Goal: Task Accomplishment & Management: Manage account settings

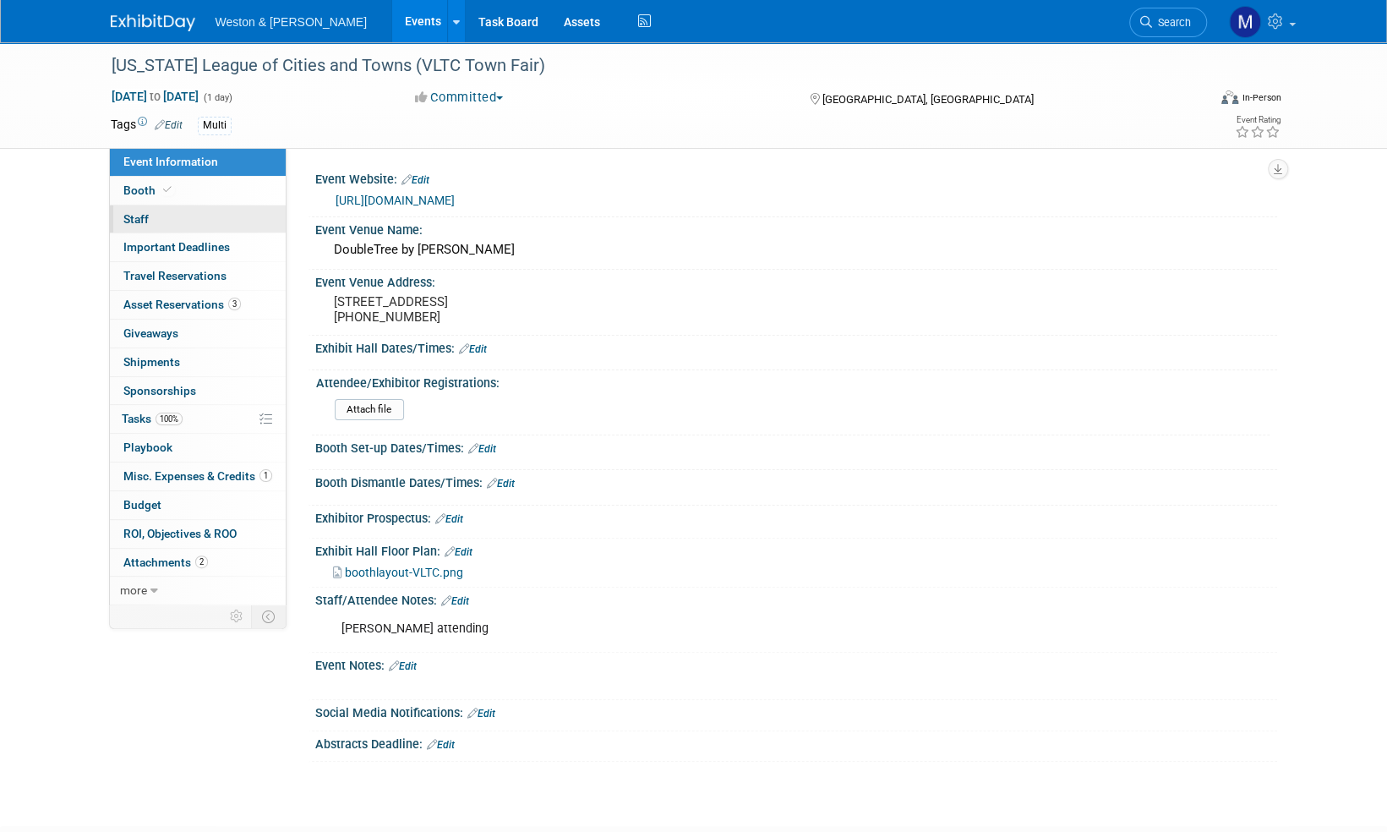
click at [139, 218] on span "Staff 0" at bounding box center [135, 219] width 25 height 14
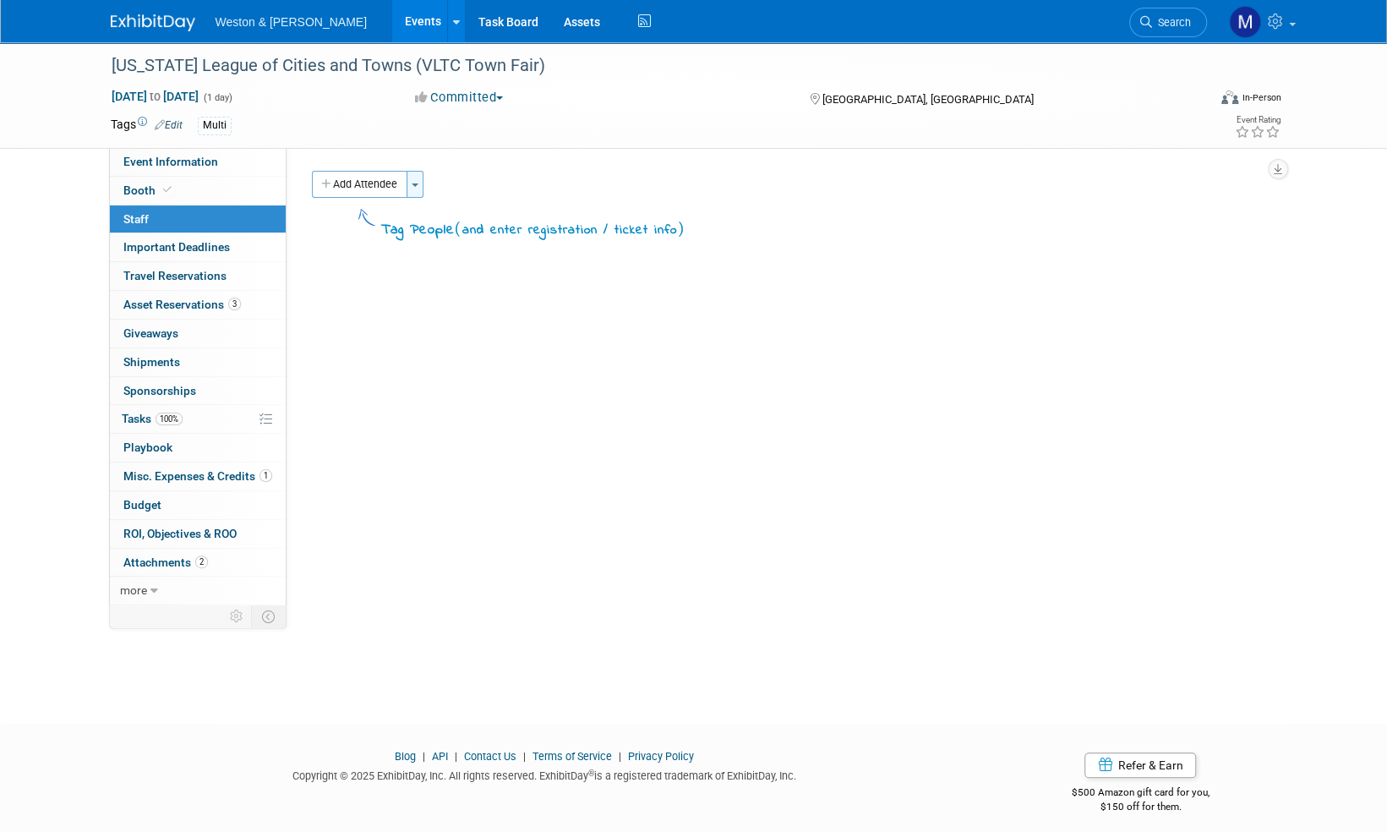
click at [415, 177] on button "Toggle Dropdown" at bounding box center [415, 184] width 17 height 27
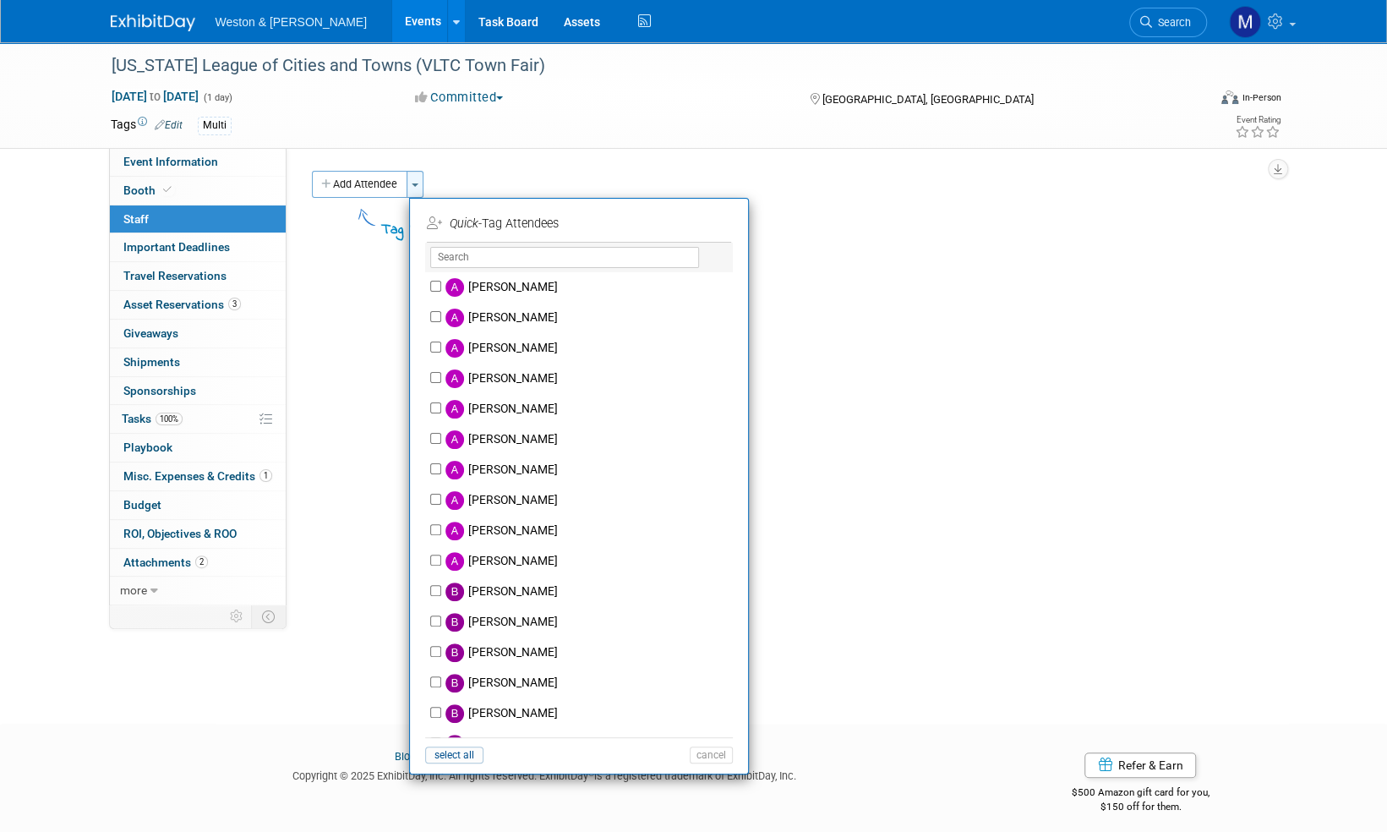
click at [416, 176] on button "Toggle Dropdown" at bounding box center [415, 184] width 17 height 27
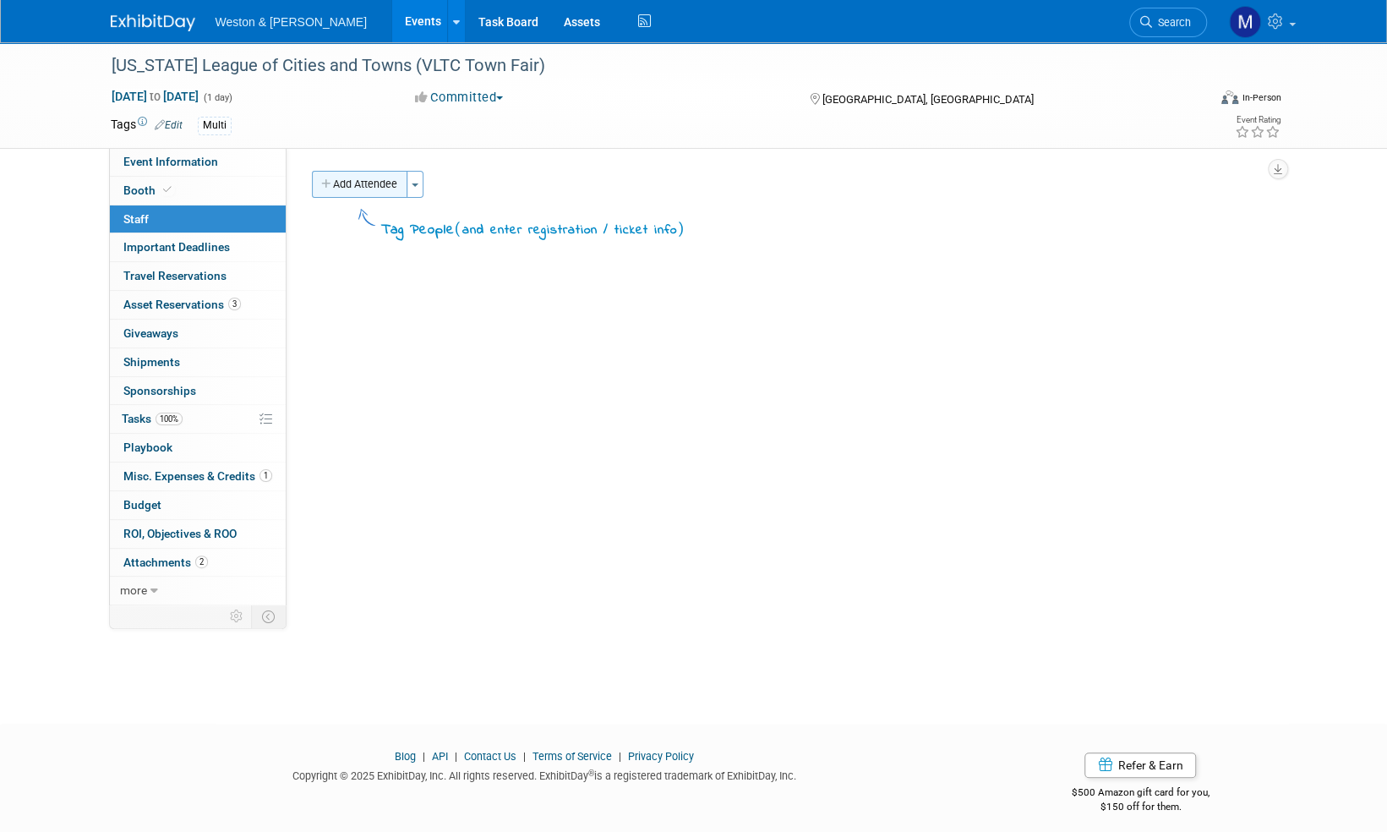
click at [367, 181] on button "Add Attendee" at bounding box center [360, 184] width 96 height 27
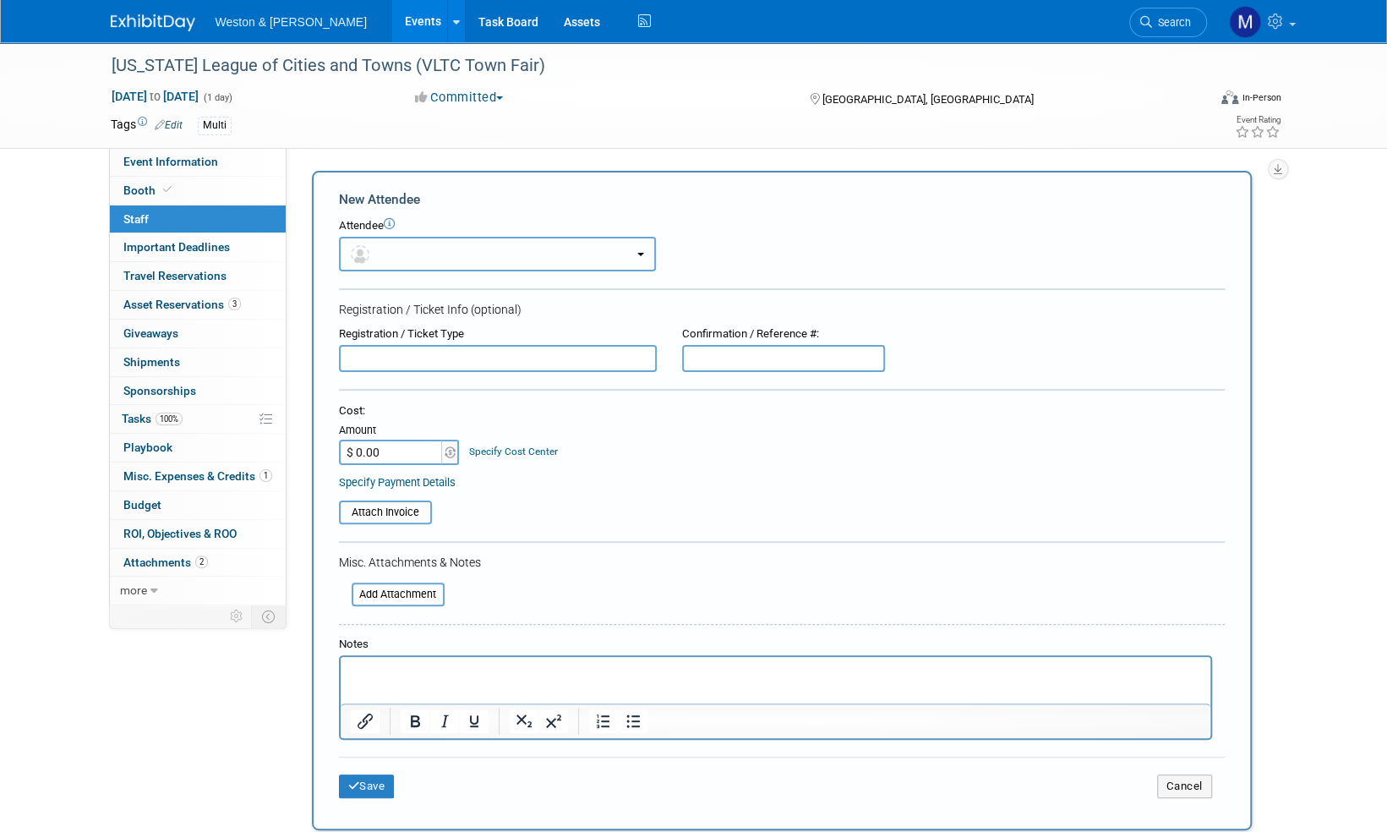
click at [557, 245] on button "button" at bounding box center [497, 254] width 317 height 35
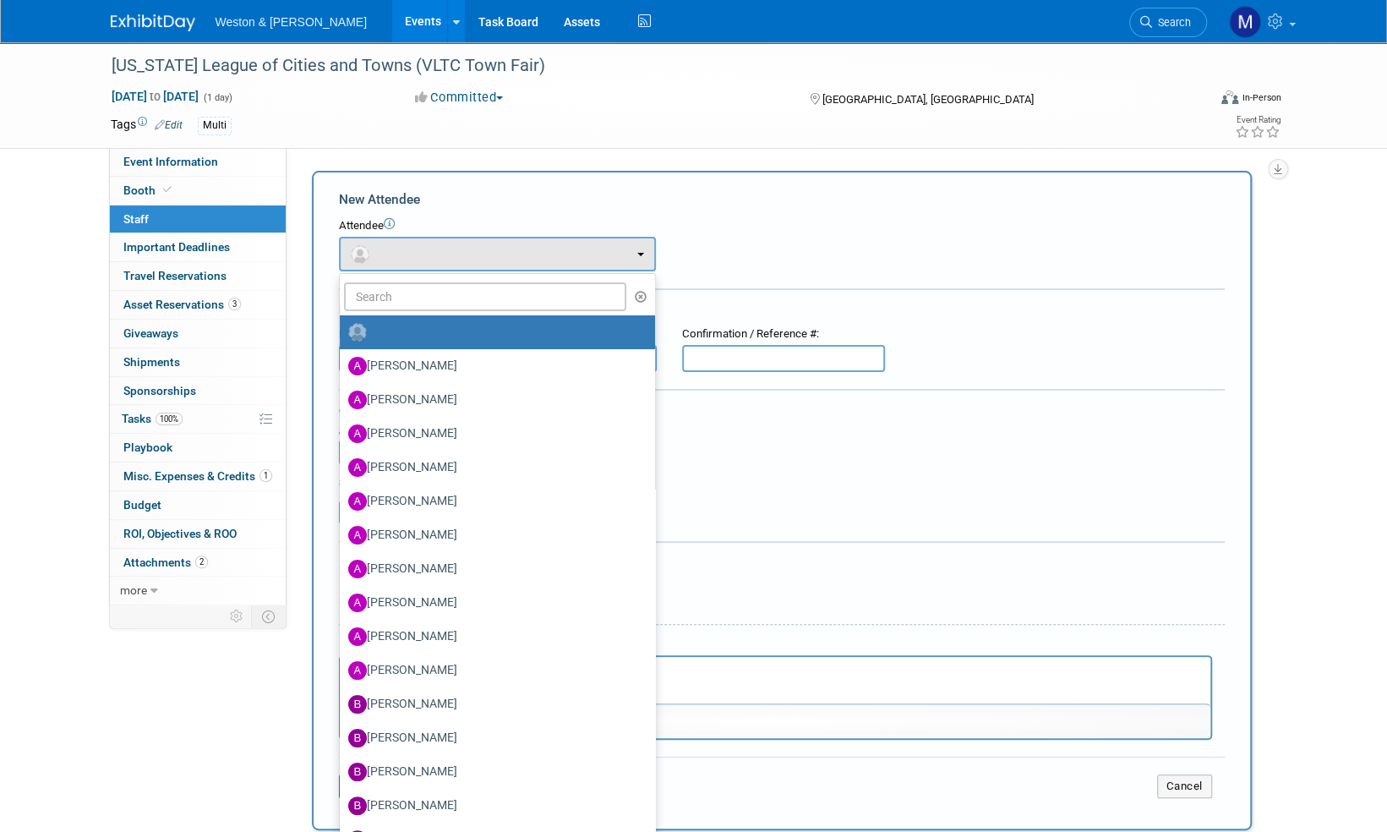
click at [390, 224] on icon at bounding box center [389, 223] width 11 height 11
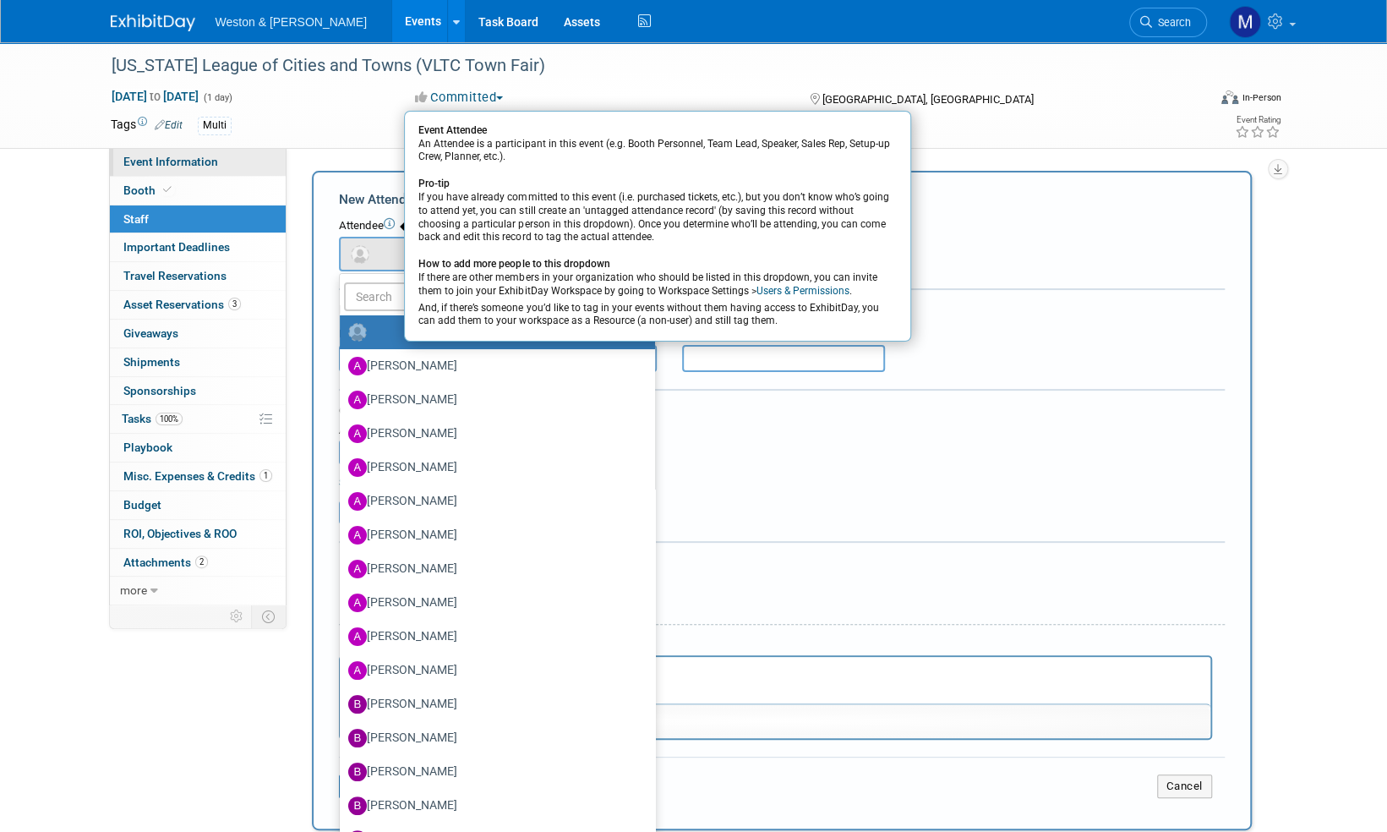
click at [179, 155] on span "Event Information" at bounding box center [170, 162] width 95 height 14
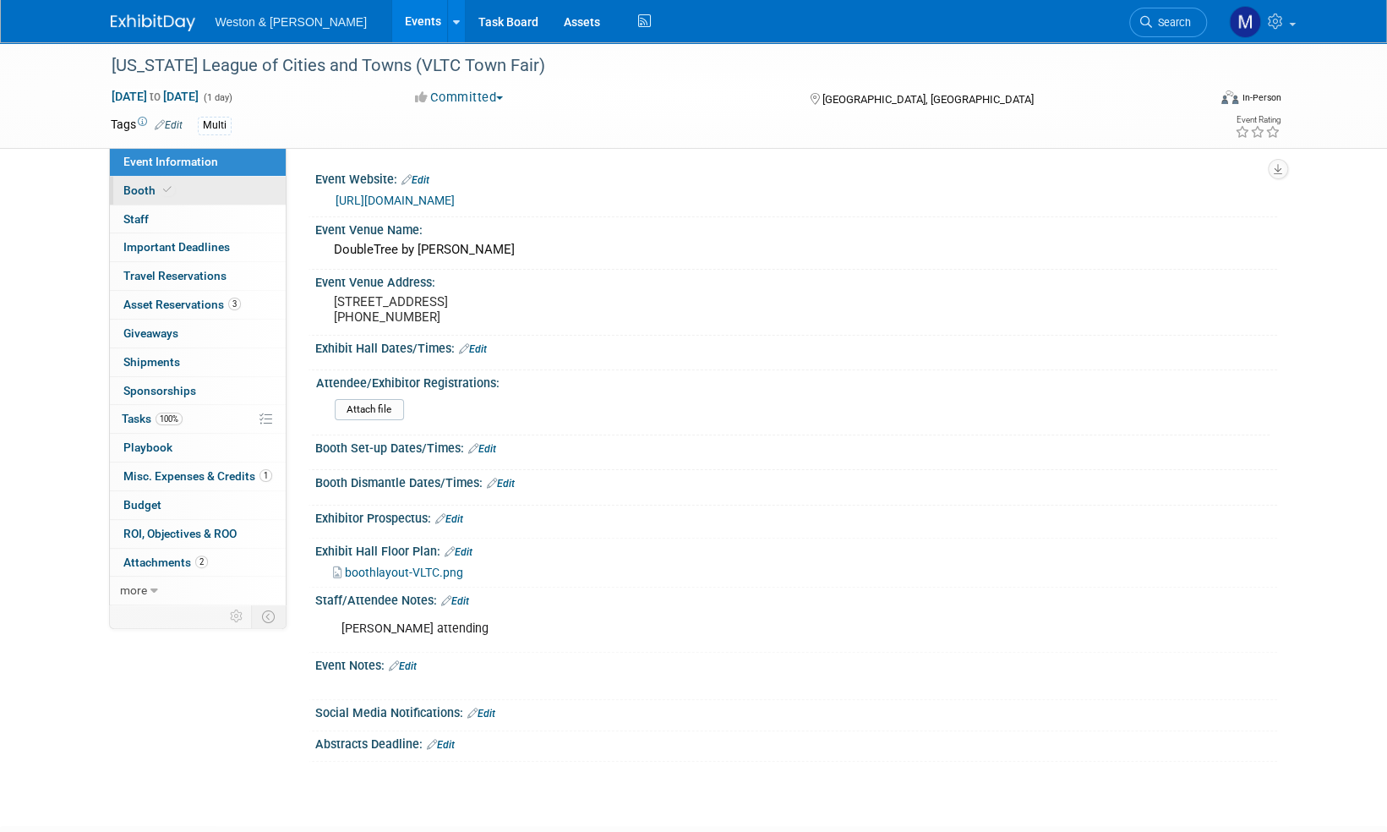
click at [136, 190] on span "Booth" at bounding box center [149, 190] width 52 height 14
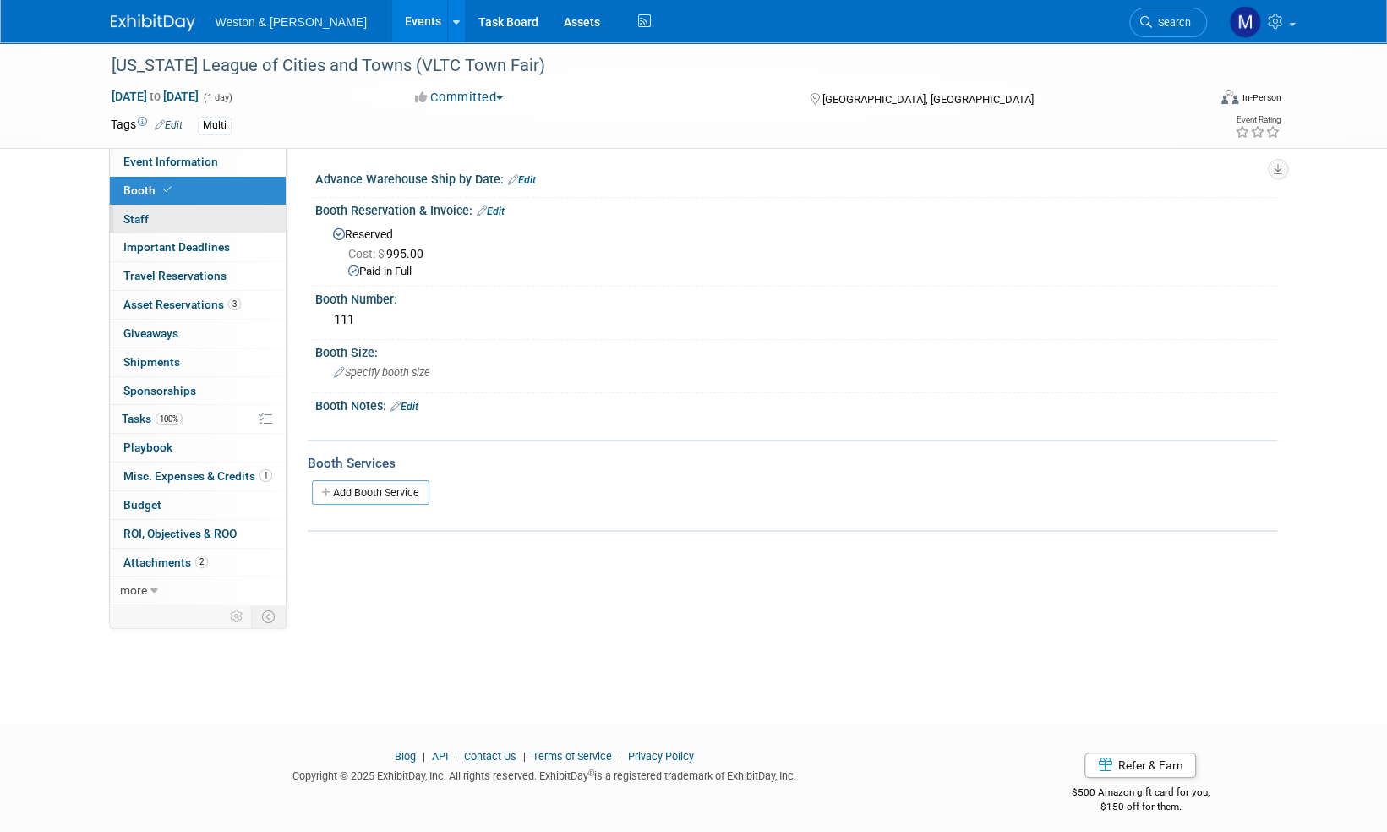
click at [139, 216] on span "Staff 0" at bounding box center [135, 219] width 25 height 14
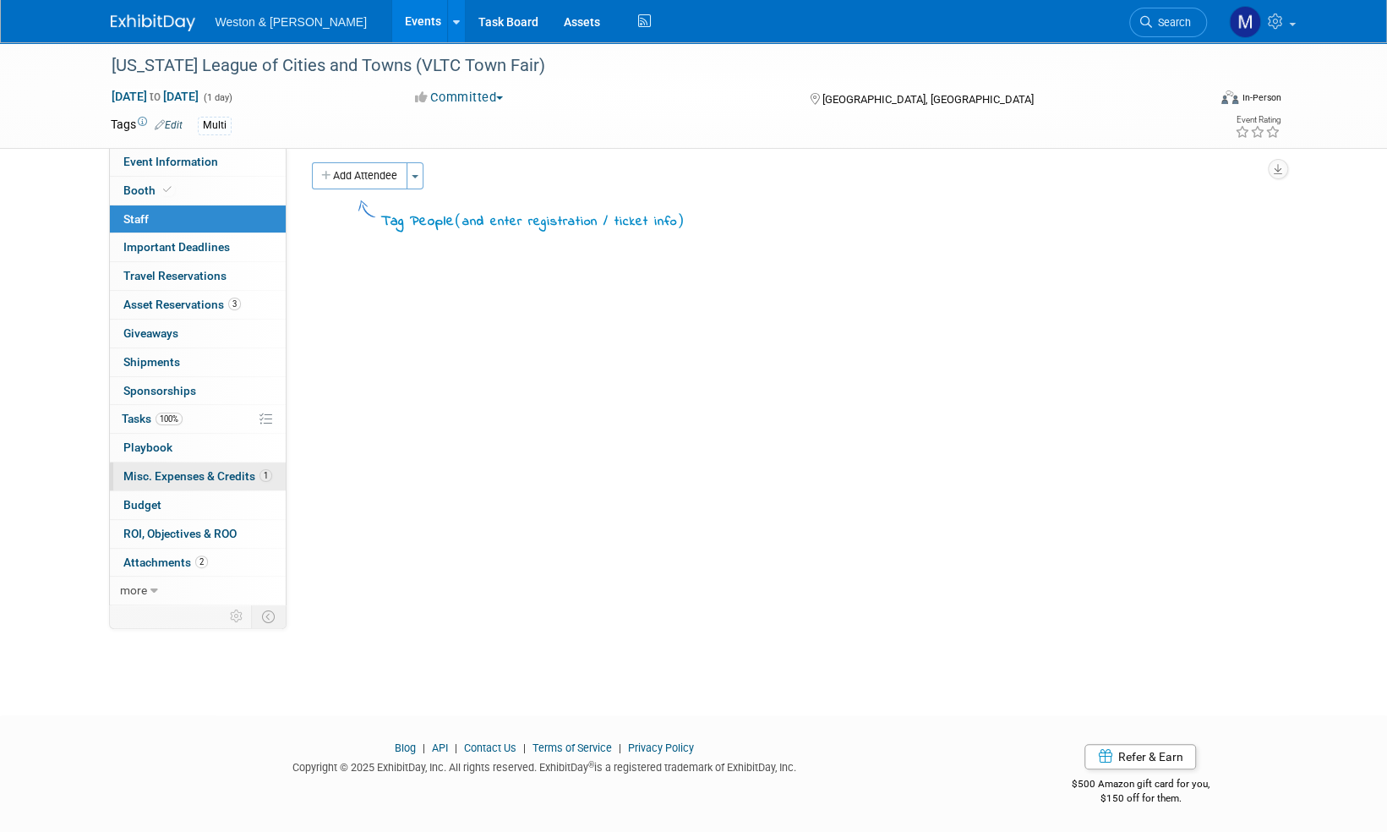
scroll to position [10, 0]
click at [156, 585] on icon at bounding box center [154, 591] width 8 height 12
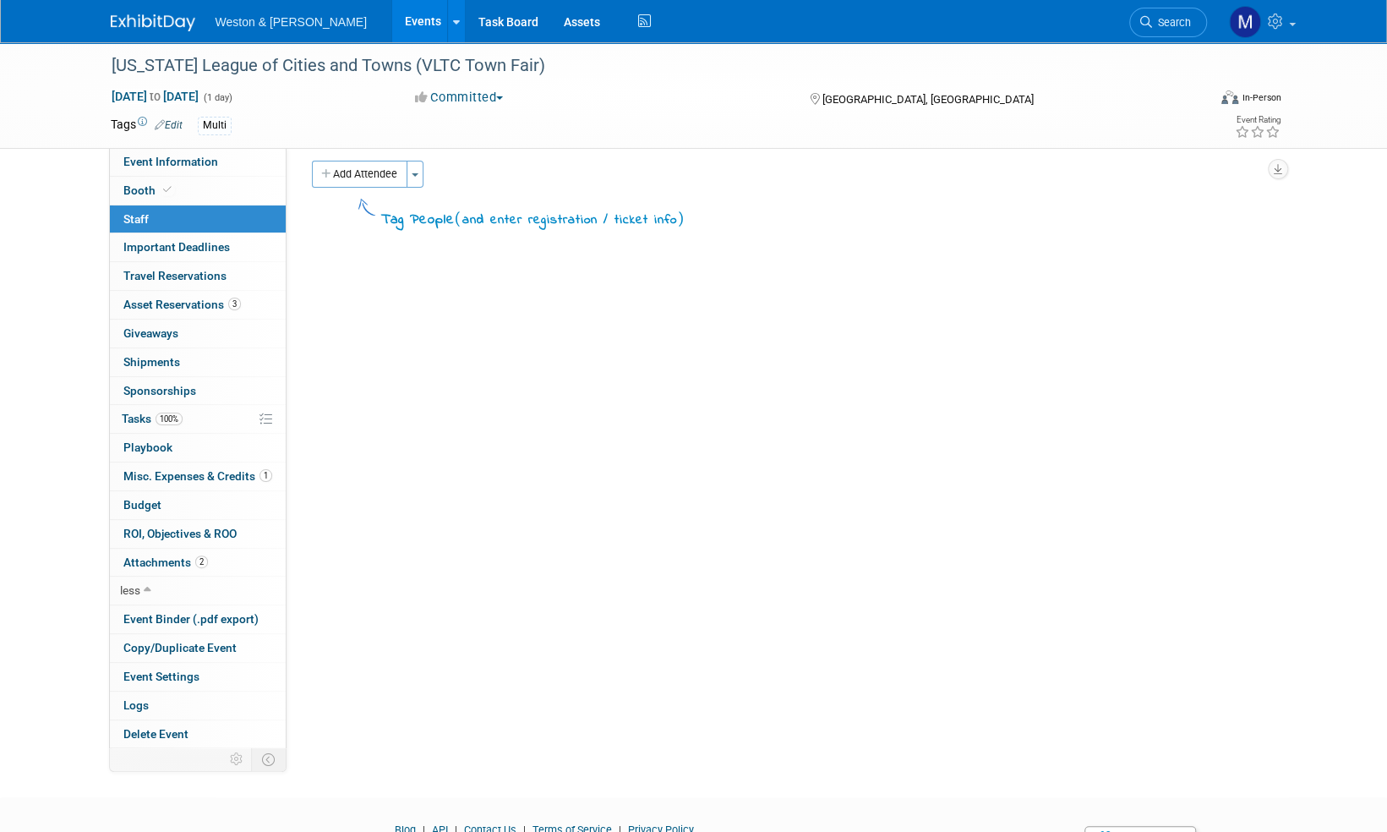
click at [66, 598] on div "Vermont League of Cities and Towns (VLTC Town Fair) Oct 8, 2025 to Oct 8, 2025 …" at bounding box center [693, 399] width 1387 height 734
click at [453, 19] on icon at bounding box center [456, 22] width 7 height 11
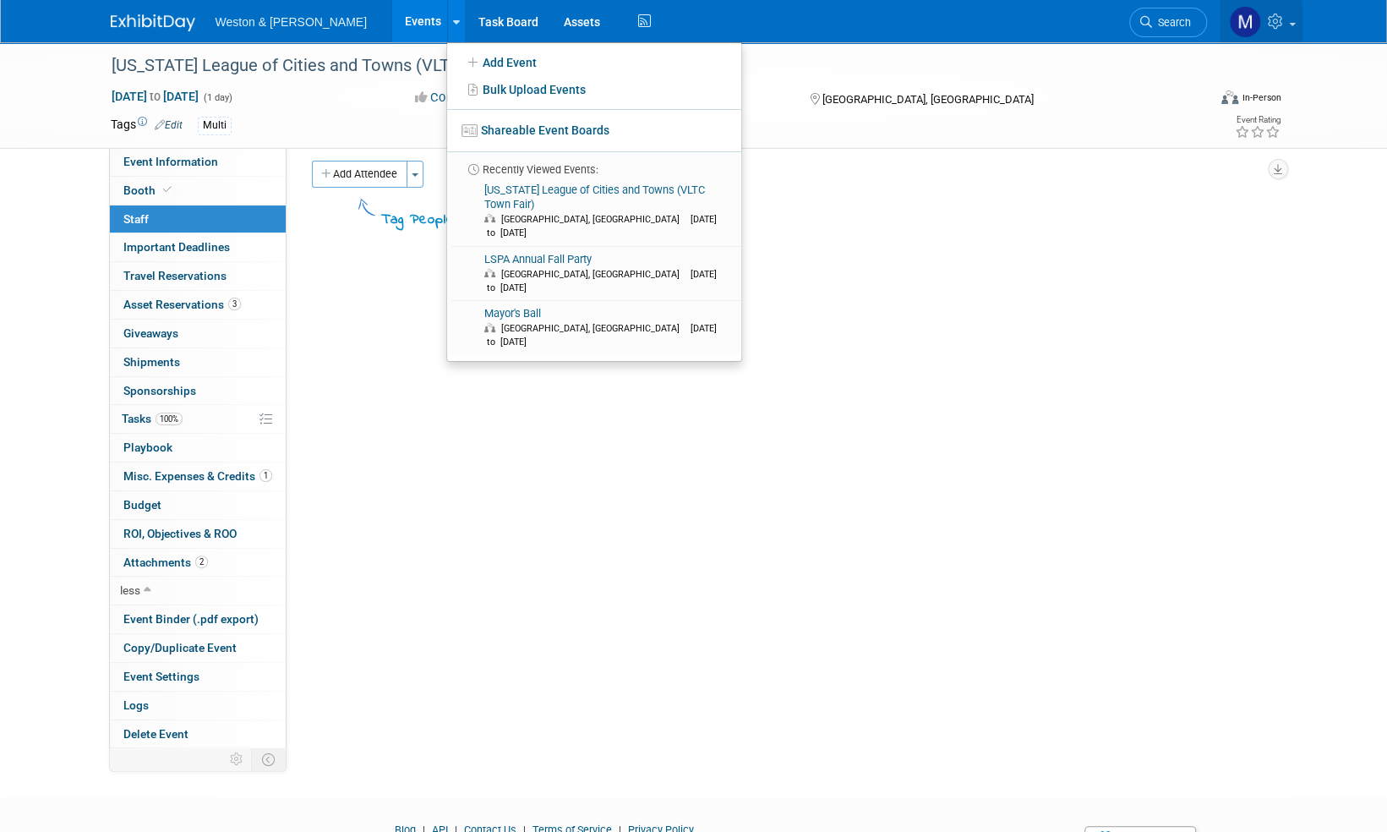
click at [1291, 25] on link at bounding box center [1261, 21] width 83 height 42
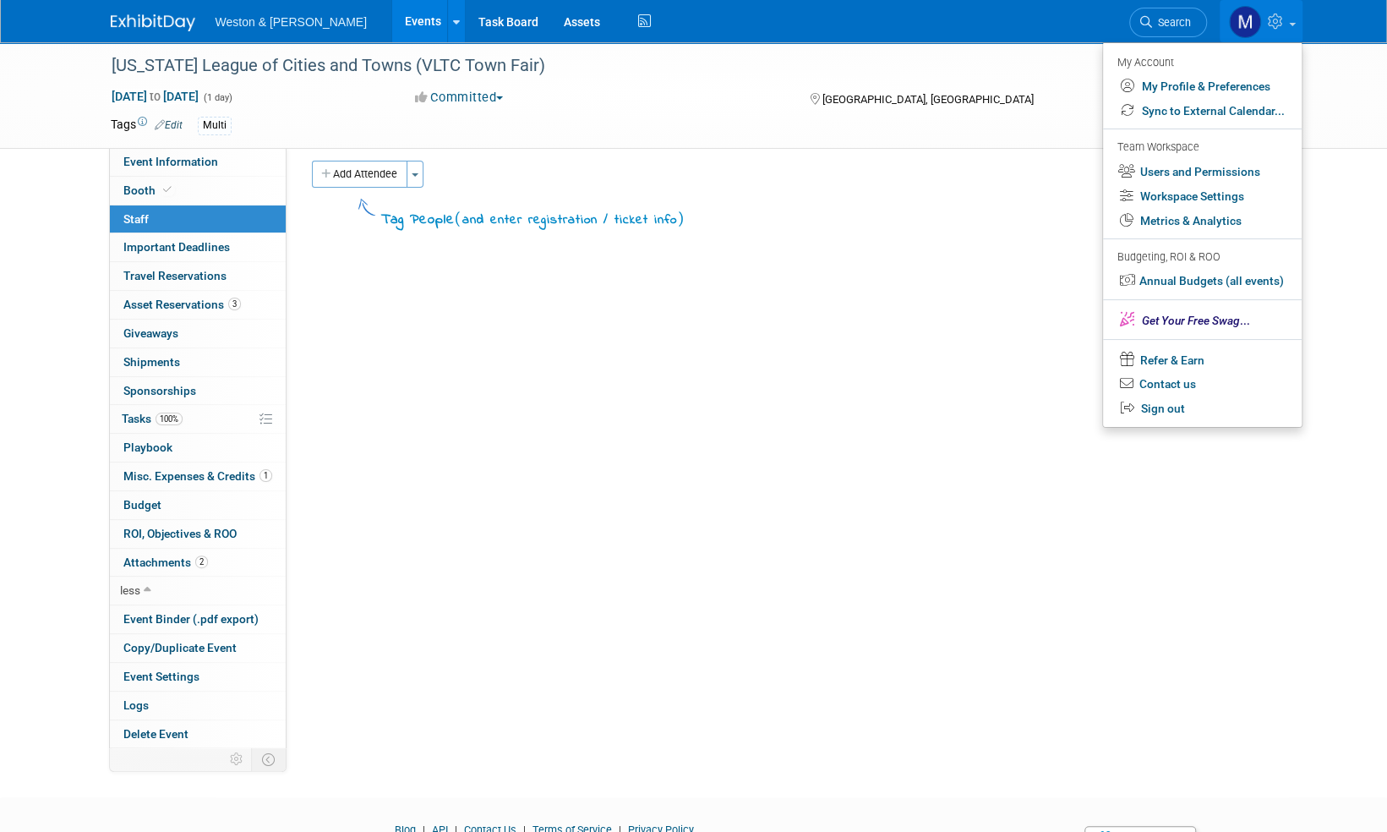
click at [150, 20] on img at bounding box center [153, 22] width 85 height 17
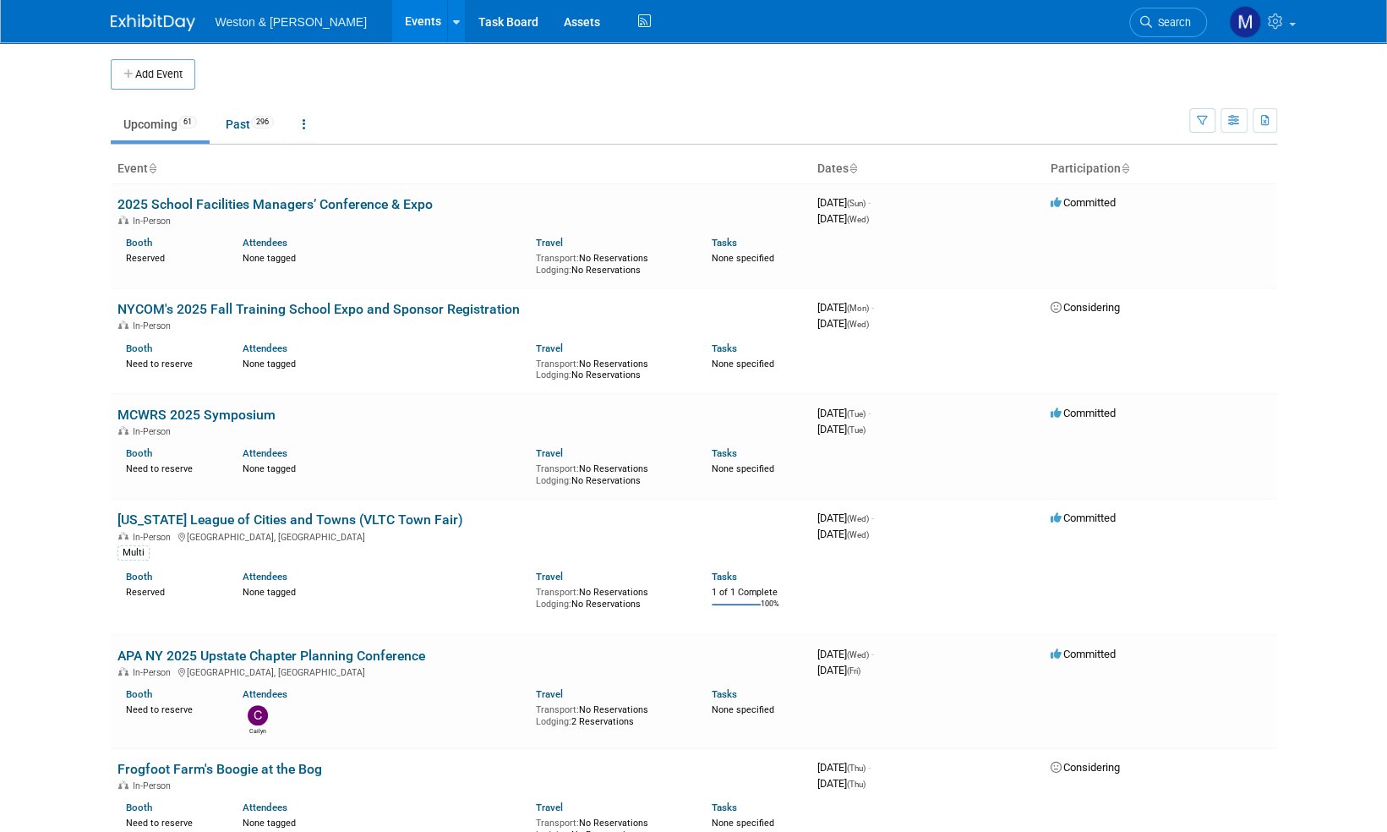
click at [287, 22] on span "Weston & [PERSON_NAME]" at bounding box center [291, 22] width 151 height 14
click at [453, 20] on icon at bounding box center [456, 22] width 7 height 11
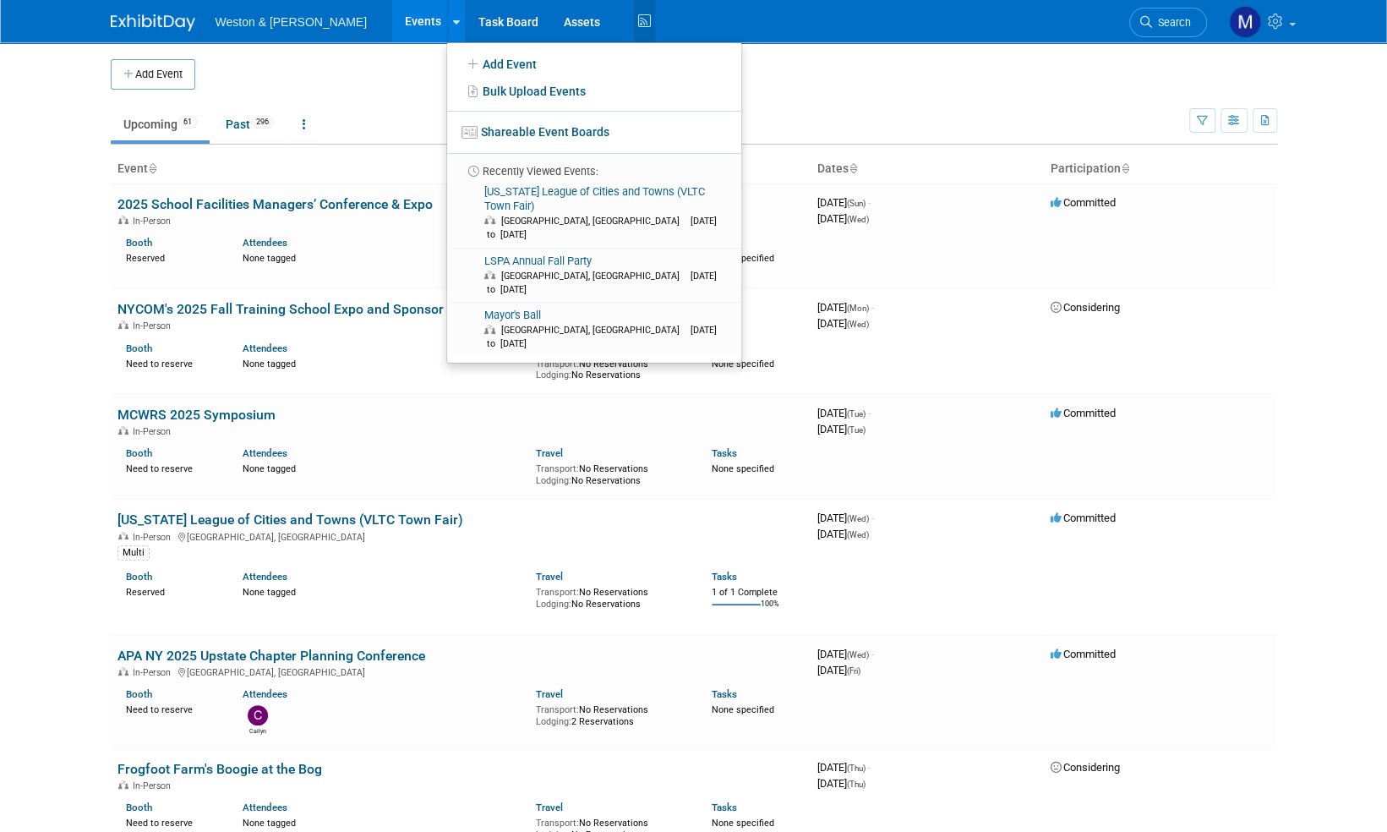
click at [634, 19] on icon at bounding box center [644, 21] width 21 height 26
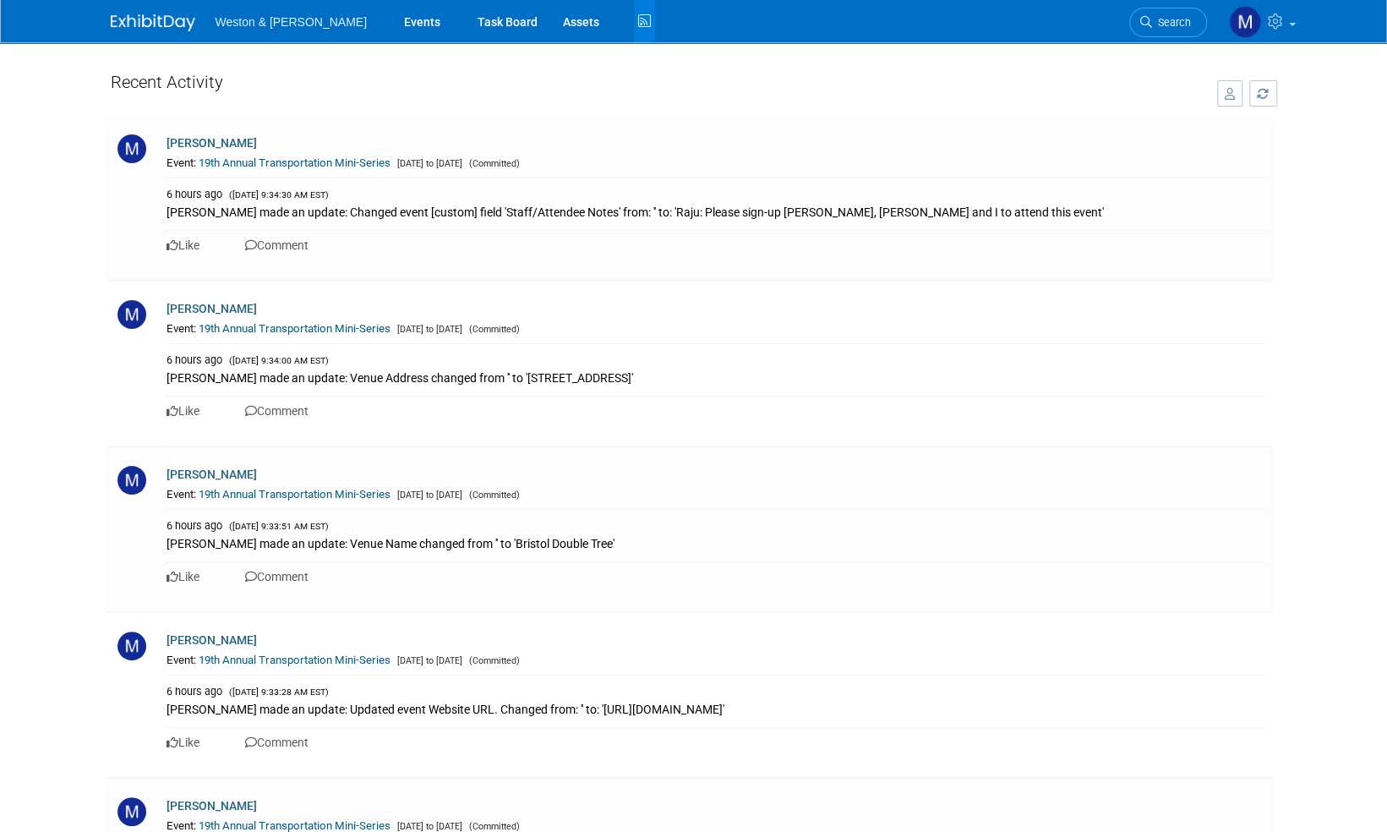
click at [133, 17] on img at bounding box center [153, 22] width 85 height 17
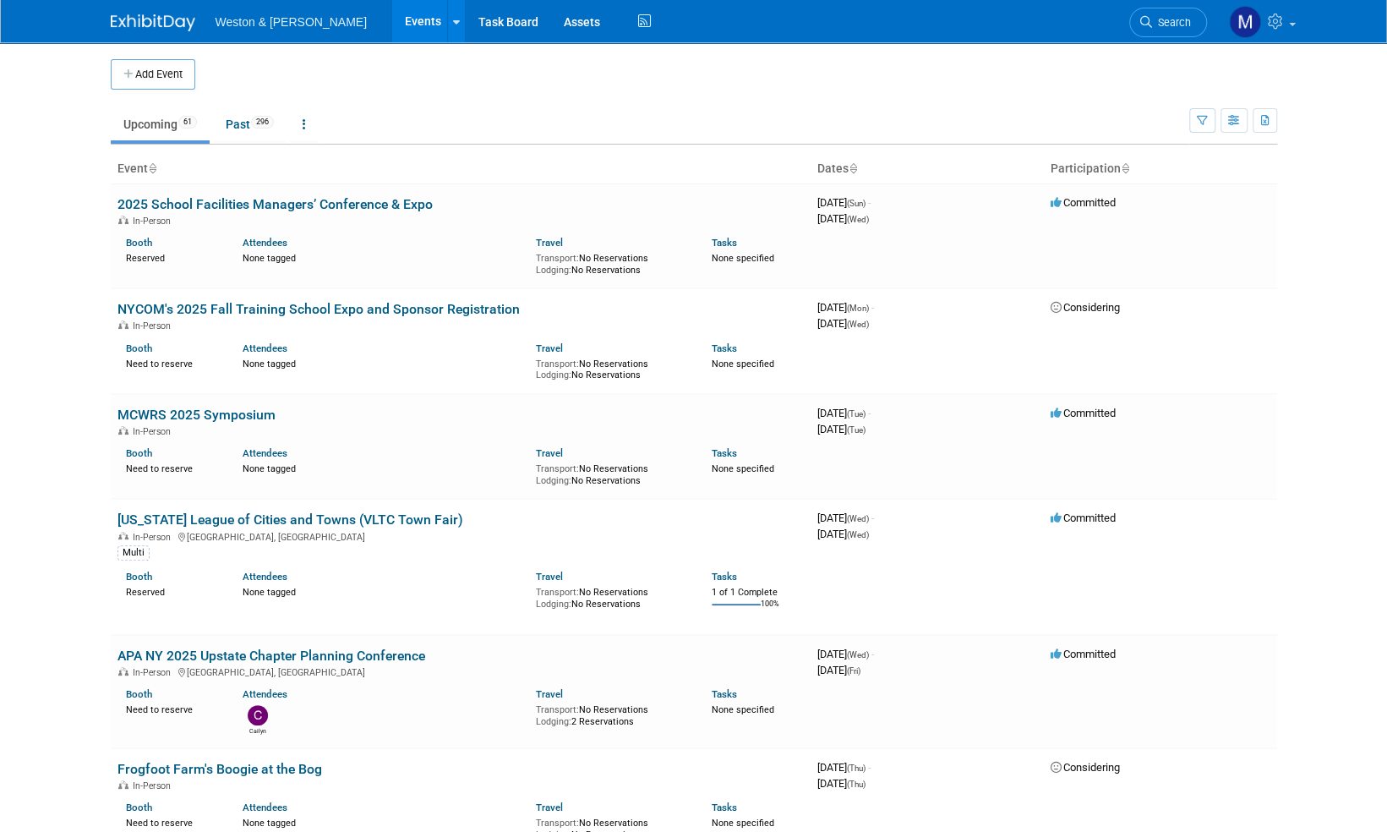
click at [1182, 19] on span "Search" at bounding box center [1171, 22] width 39 height 13
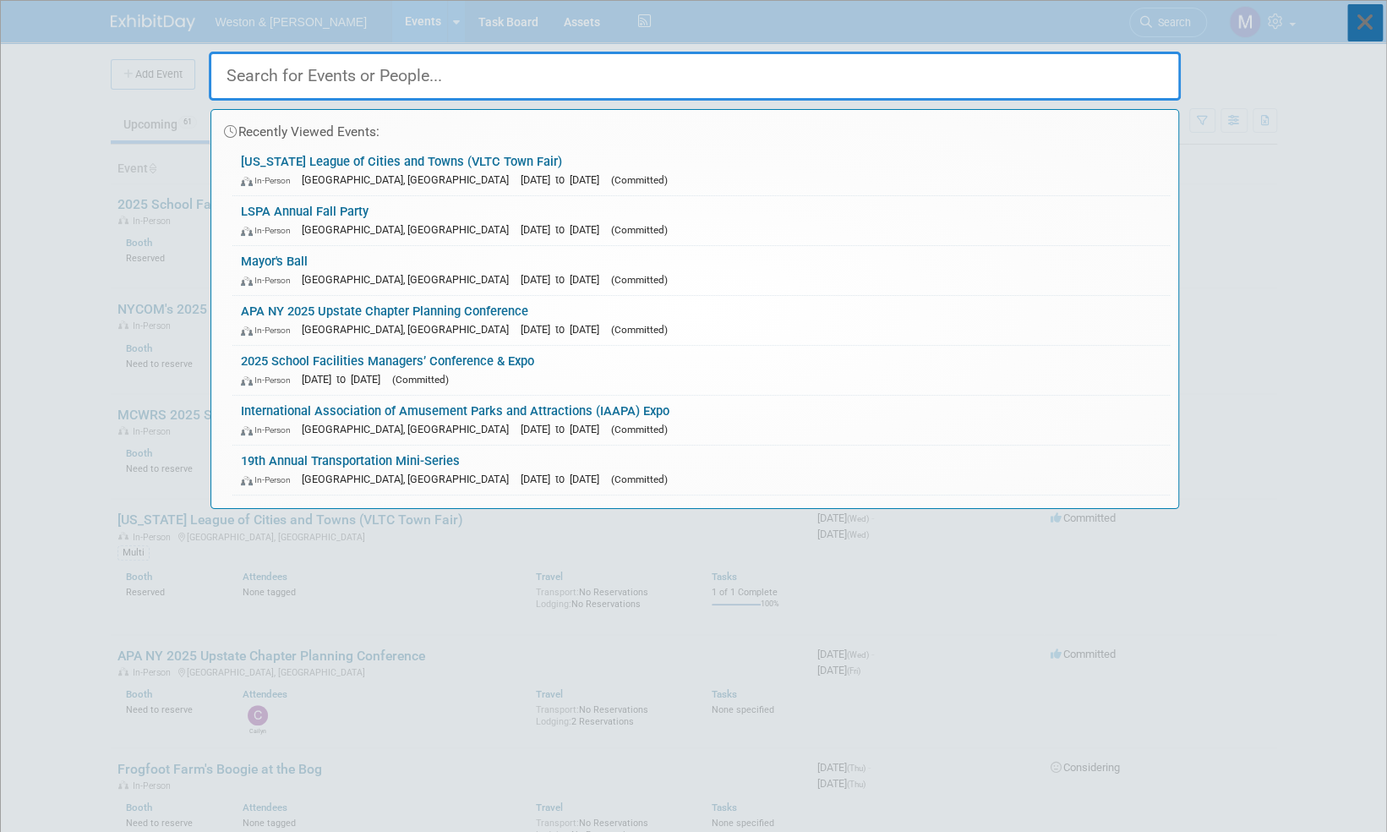
click at [1361, 17] on icon at bounding box center [1364, 22] width 35 height 37
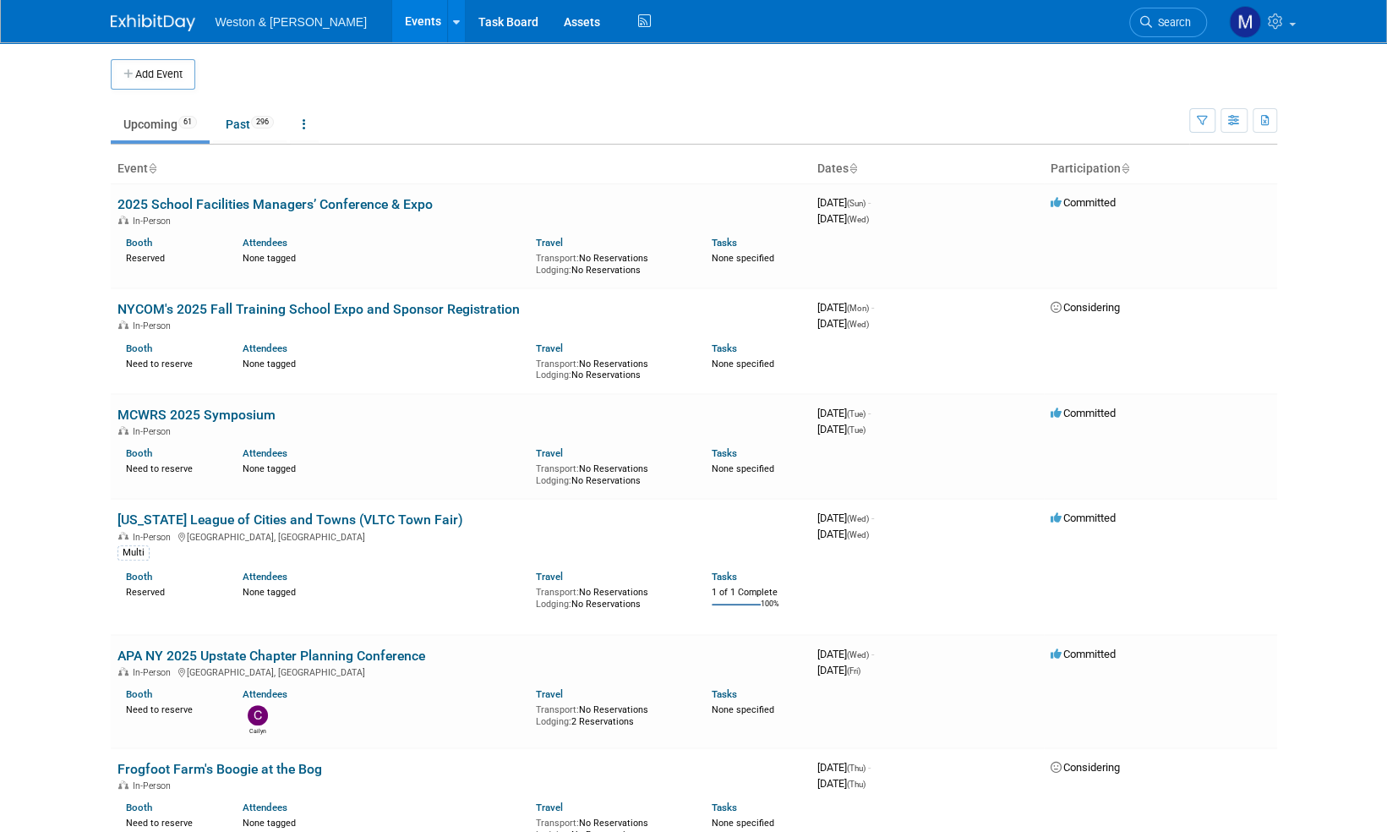
click at [294, 25] on span "Weston & [PERSON_NAME]" at bounding box center [291, 22] width 151 height 14
click at [145, 22] on img at bounding box center [153, 22] width 85 height 17
click at [1289, 27] on link at bounding box center [1261, 21] width 83 height 42
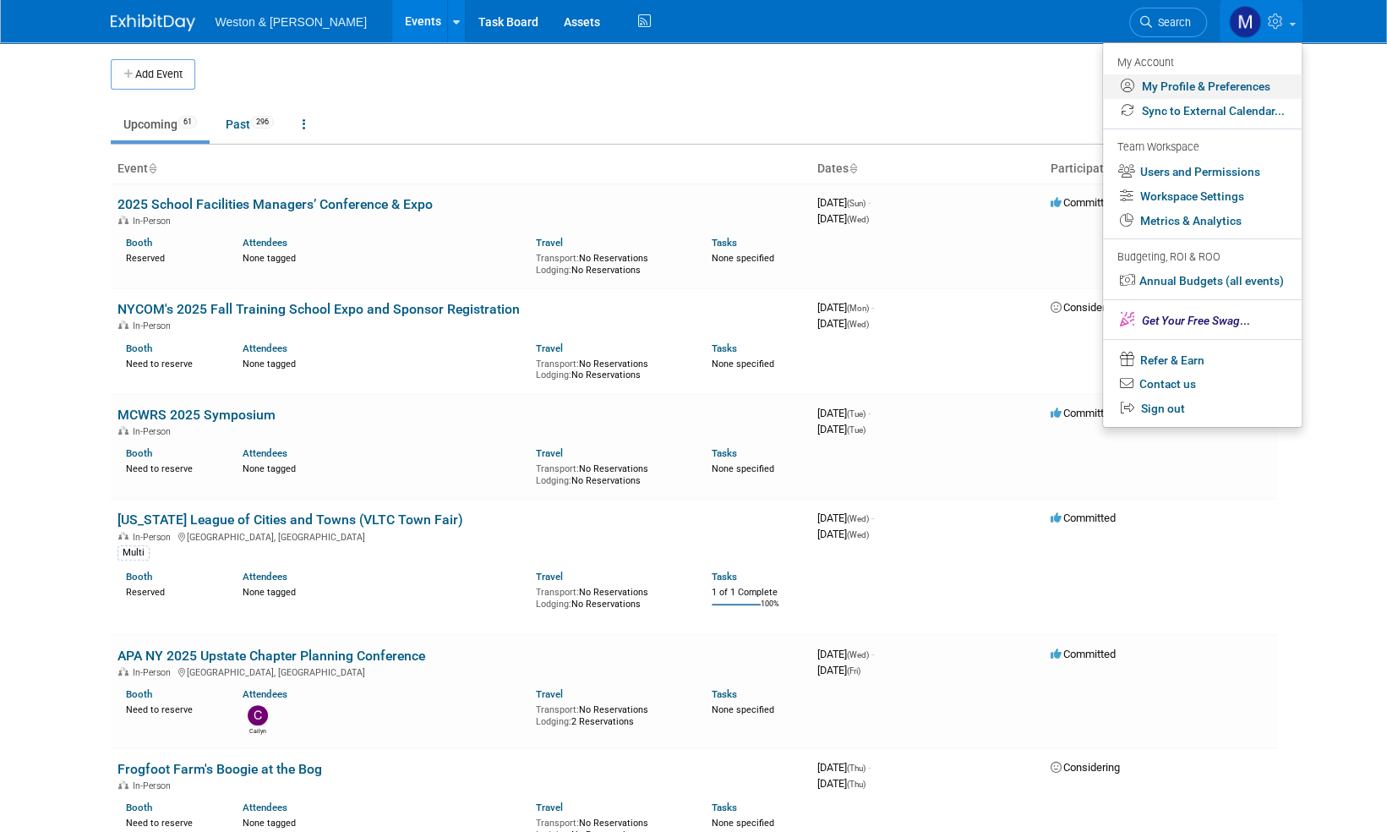
click at [1222, 85] on link "My Profile & Preferences" at bounding box center [1202, 86] width 199 height 25
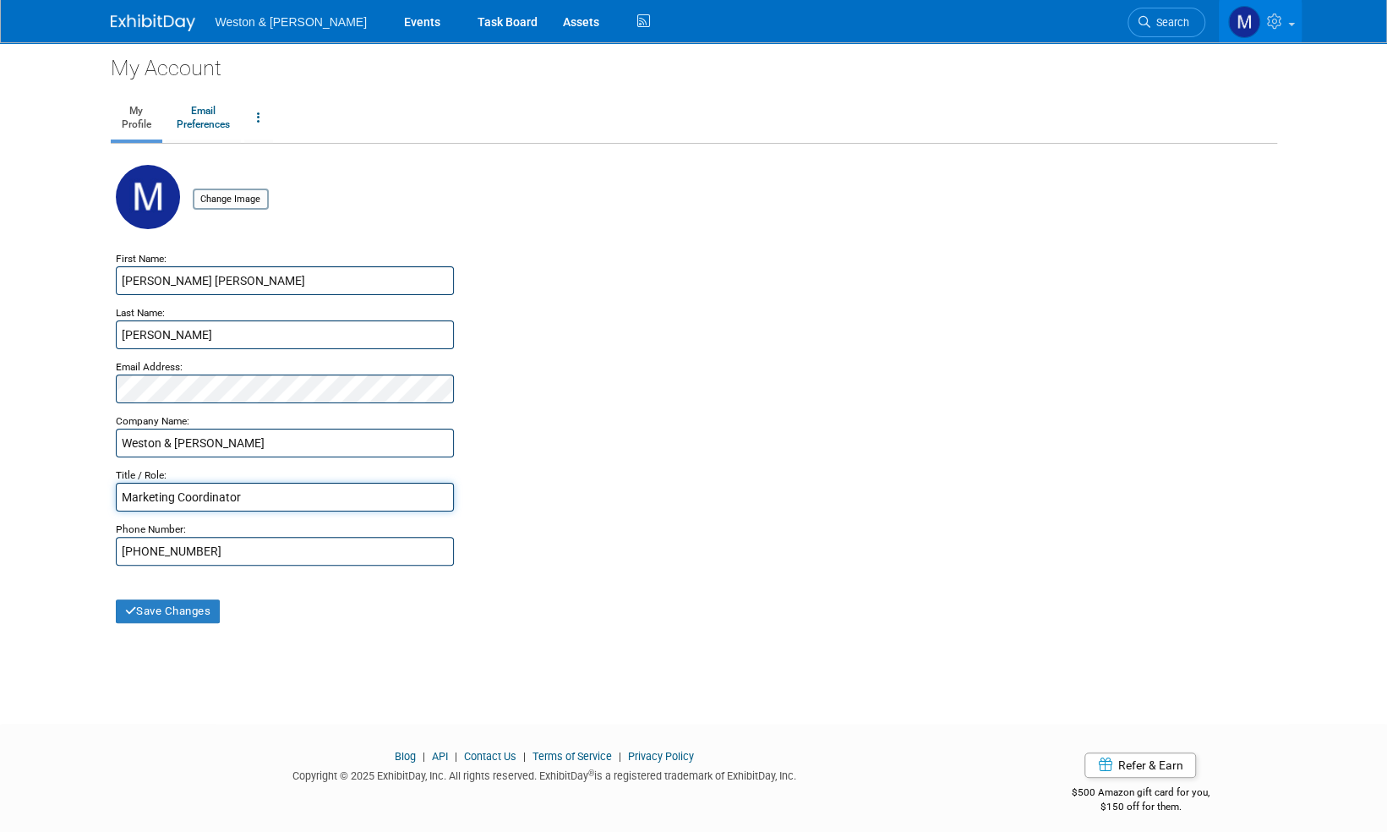
drag, startPoint x: 121, startPoint y: 498, endPoint x: 140, endPoint y: 489, distance: 21.2
click at [122, 497] on input "Marketing Coordinator" at bounding box center [285, 497] width 338 height 29
type input "Senior Marketing Coordinator"
click at [171, 612] on button "Save Changes" at bounding box center [168, 611] width 105 height 24
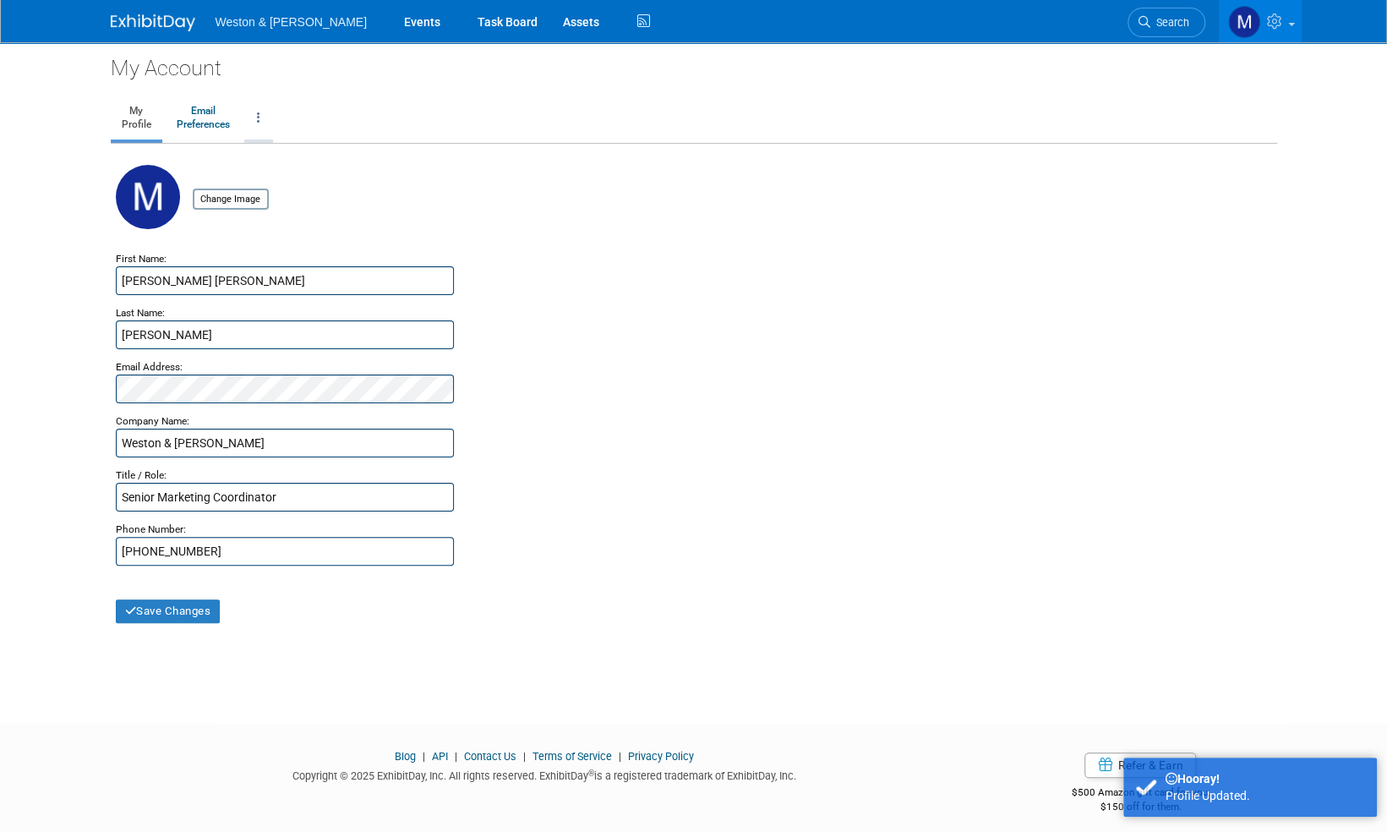
click at [263, 116] on link at bounding box center [258, 118] width 29 height 42
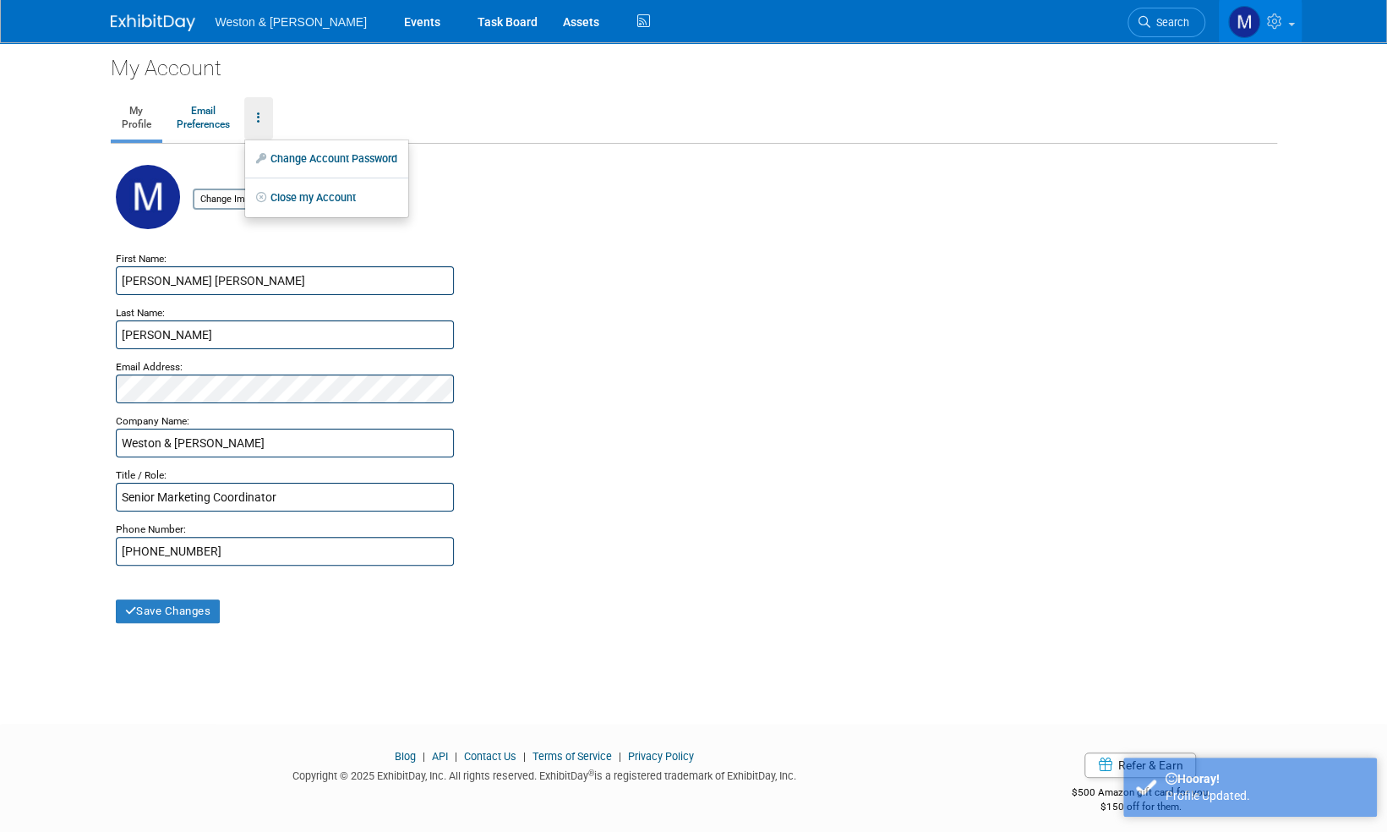
click at [142, 118] on link "My Profile" at bounding box center [137, 118] width 52 height 42
